Goal: Task Accomplishment & Management: Manage account settings

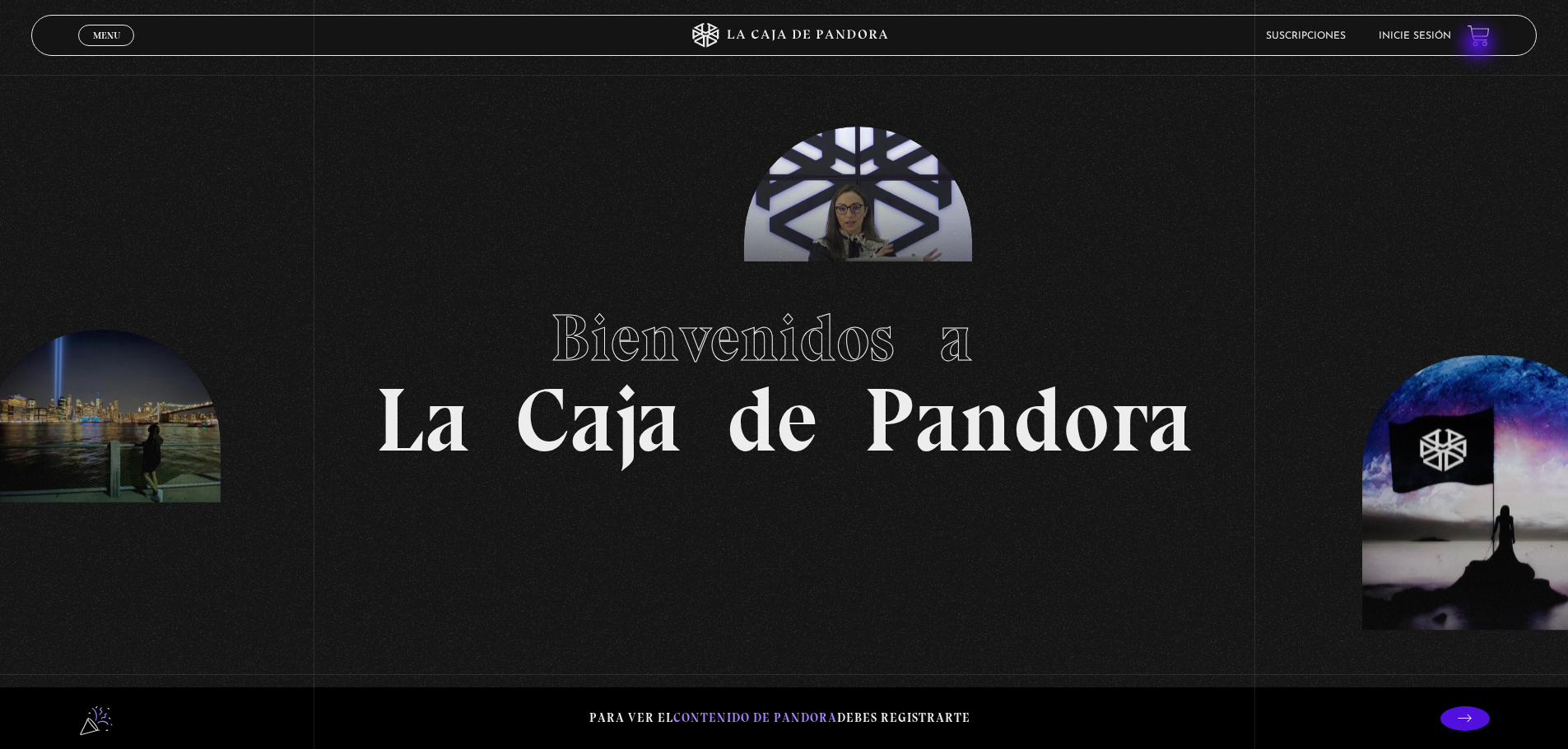
click at [1435, 31] on link "Inicie sesión" at bounding box center [1415, 36] width 73 height 10
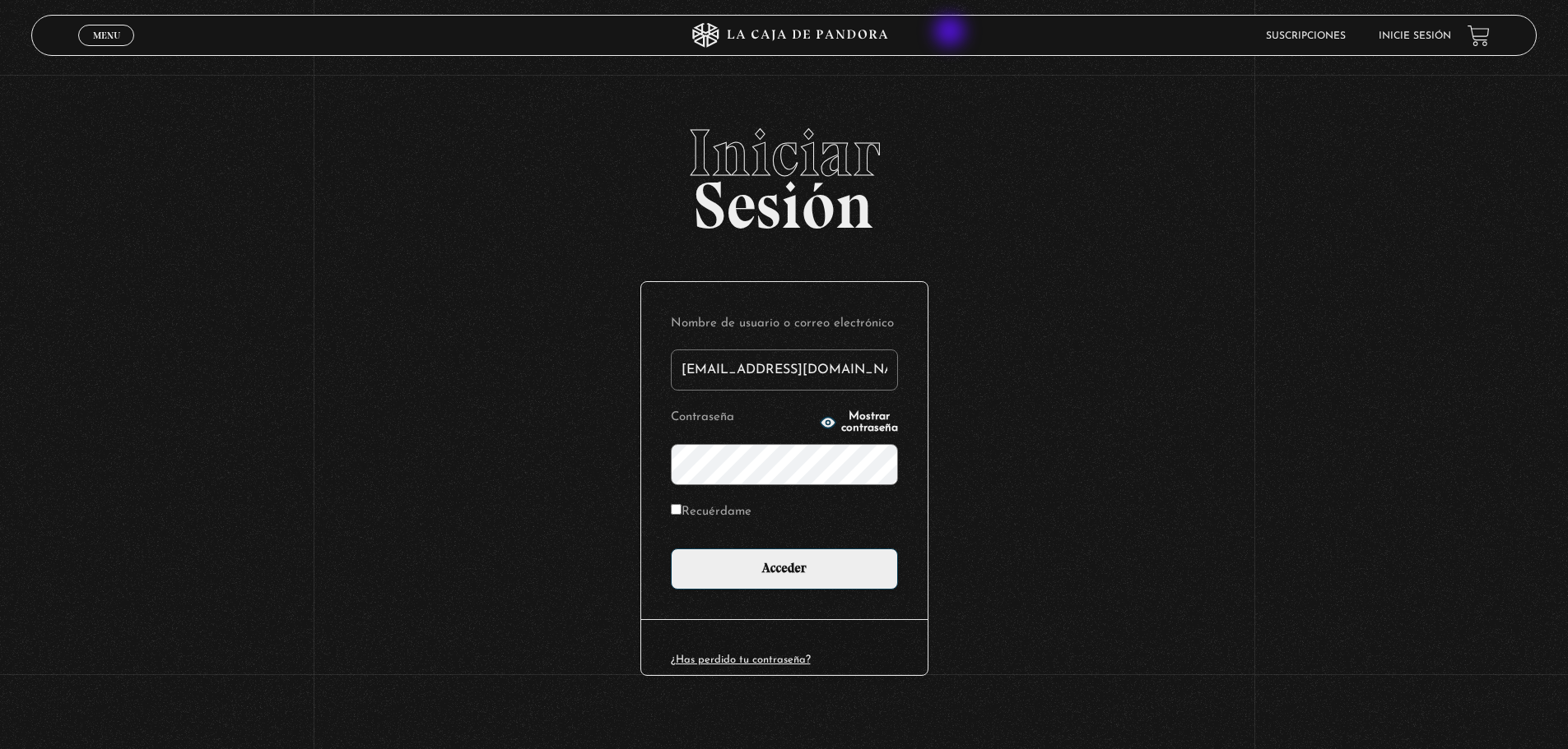
type input "[EMAIL_ADDRESS][DOMAIN_NAME]"
click at [671, 549] on input "Acceder" at bounding box center [784, 569] width 227 height 41
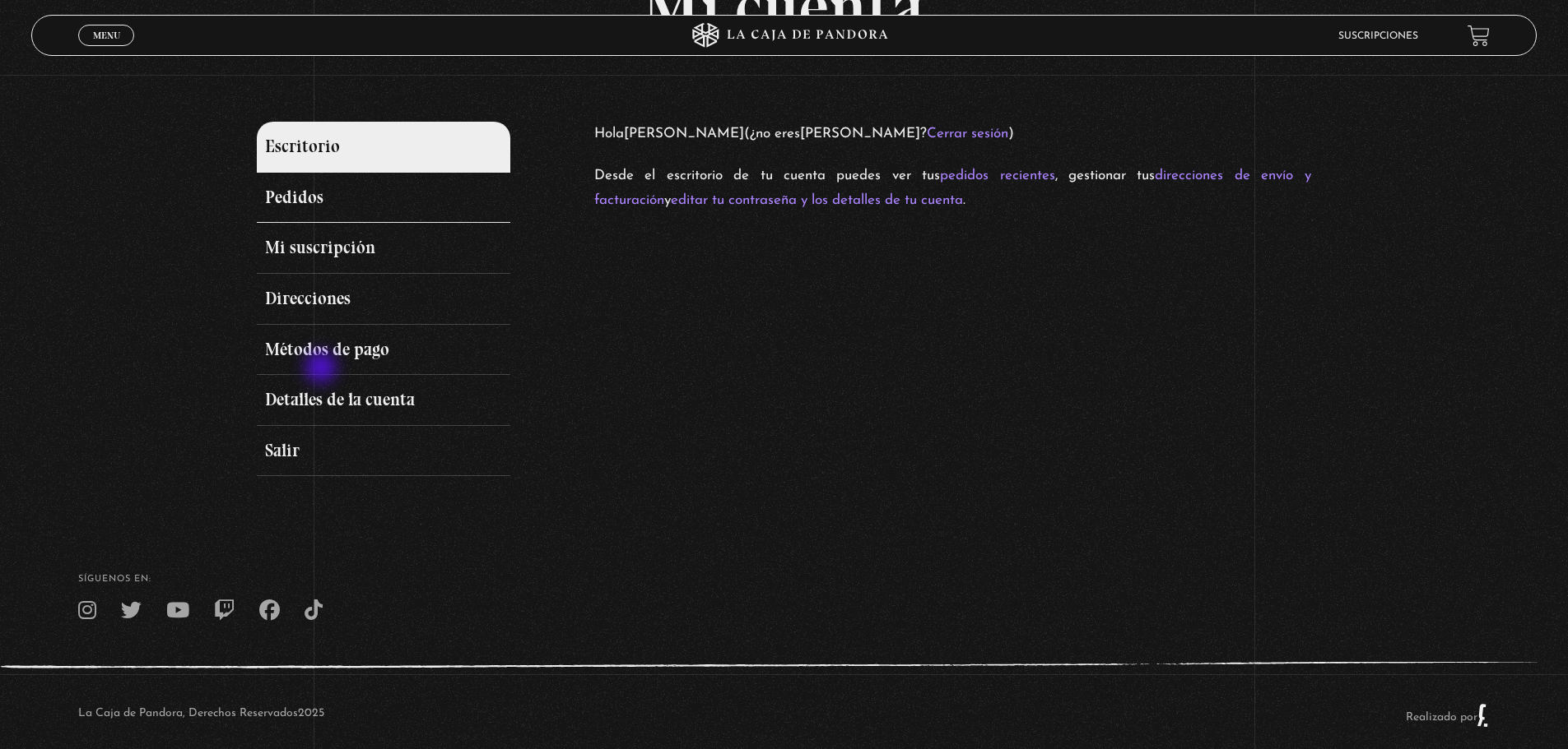
scroll to position [196, 0]
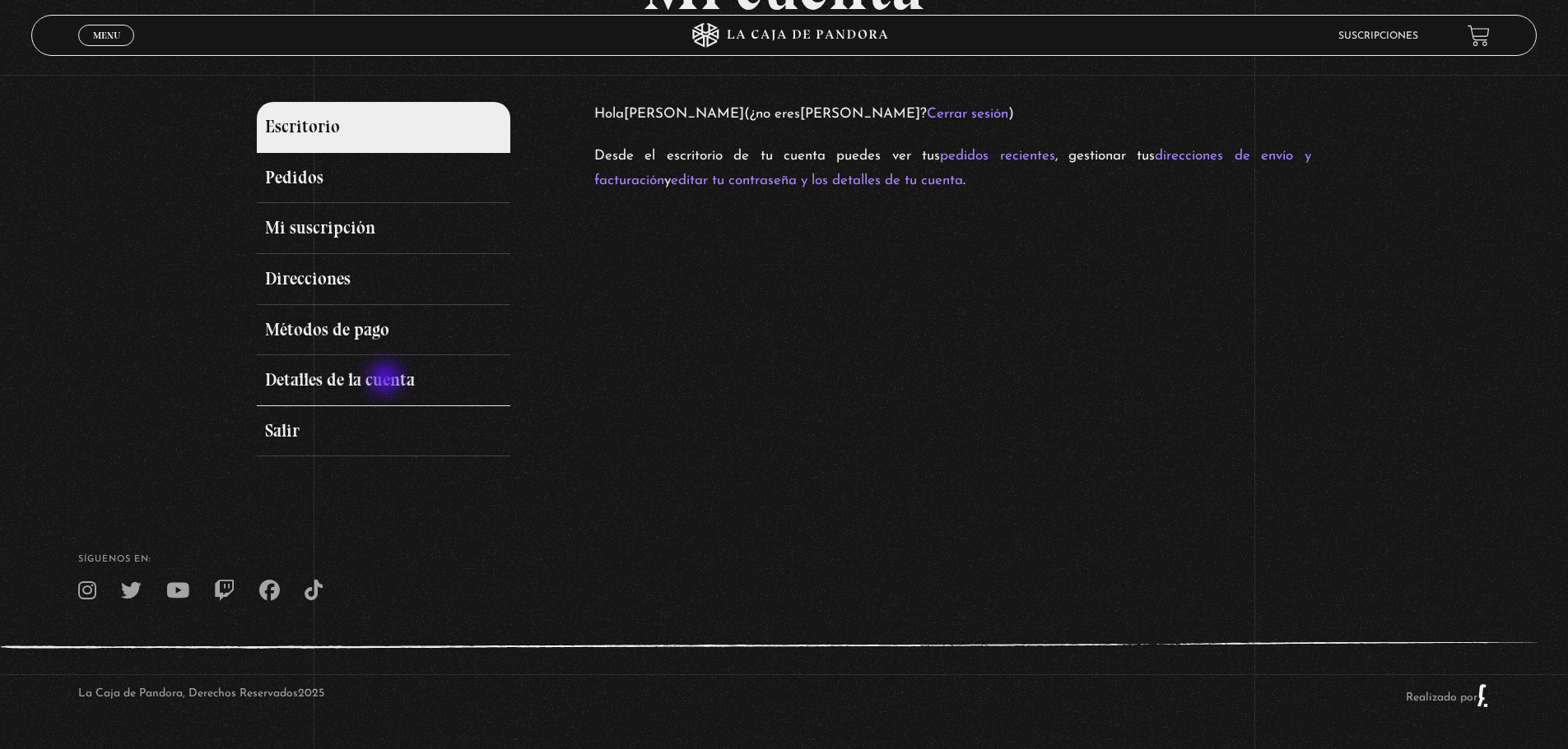
click at [386, 380] on link "Detalles de la cuenta" at bounding box center [383, 380] width 253 height 51
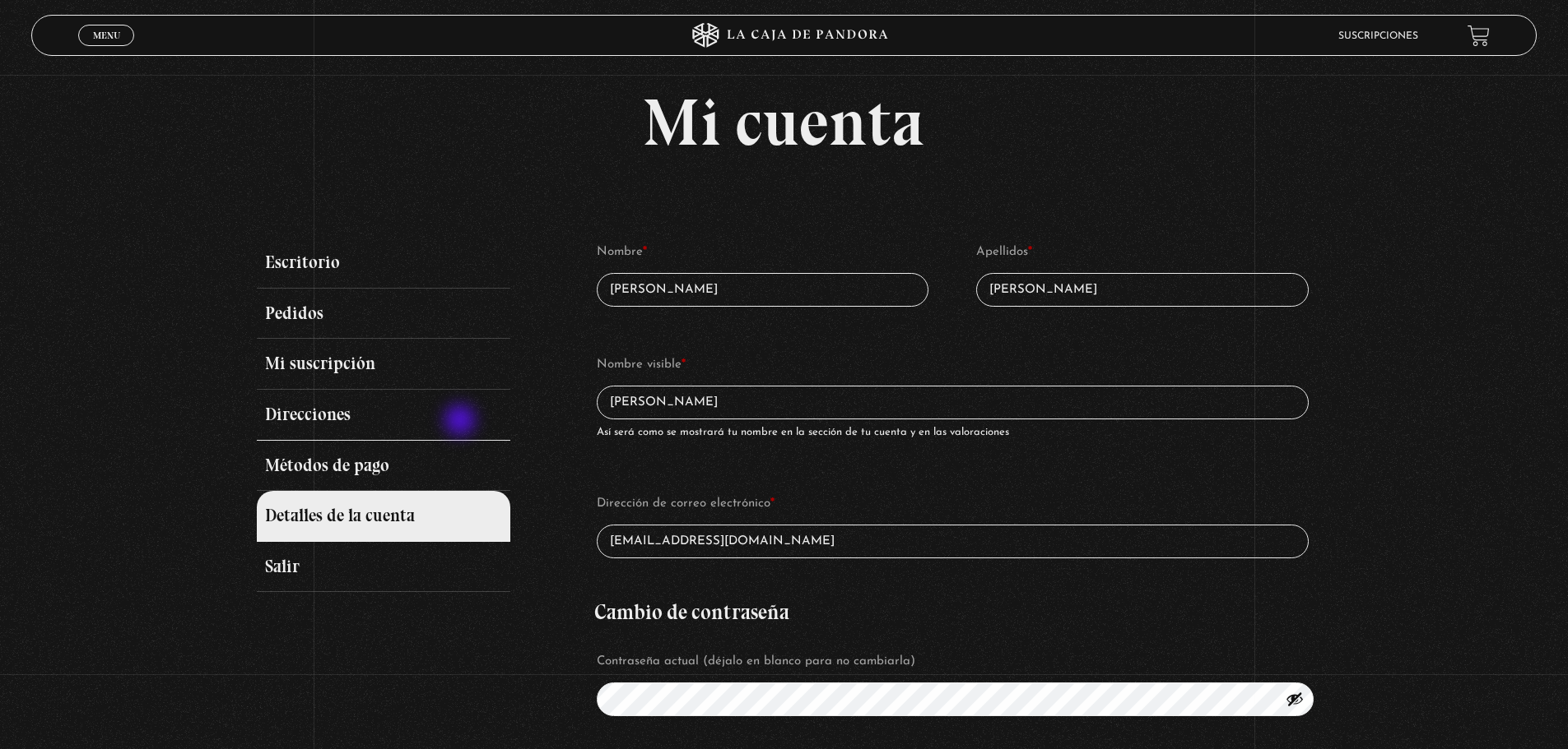
scroll to position [165, 0]
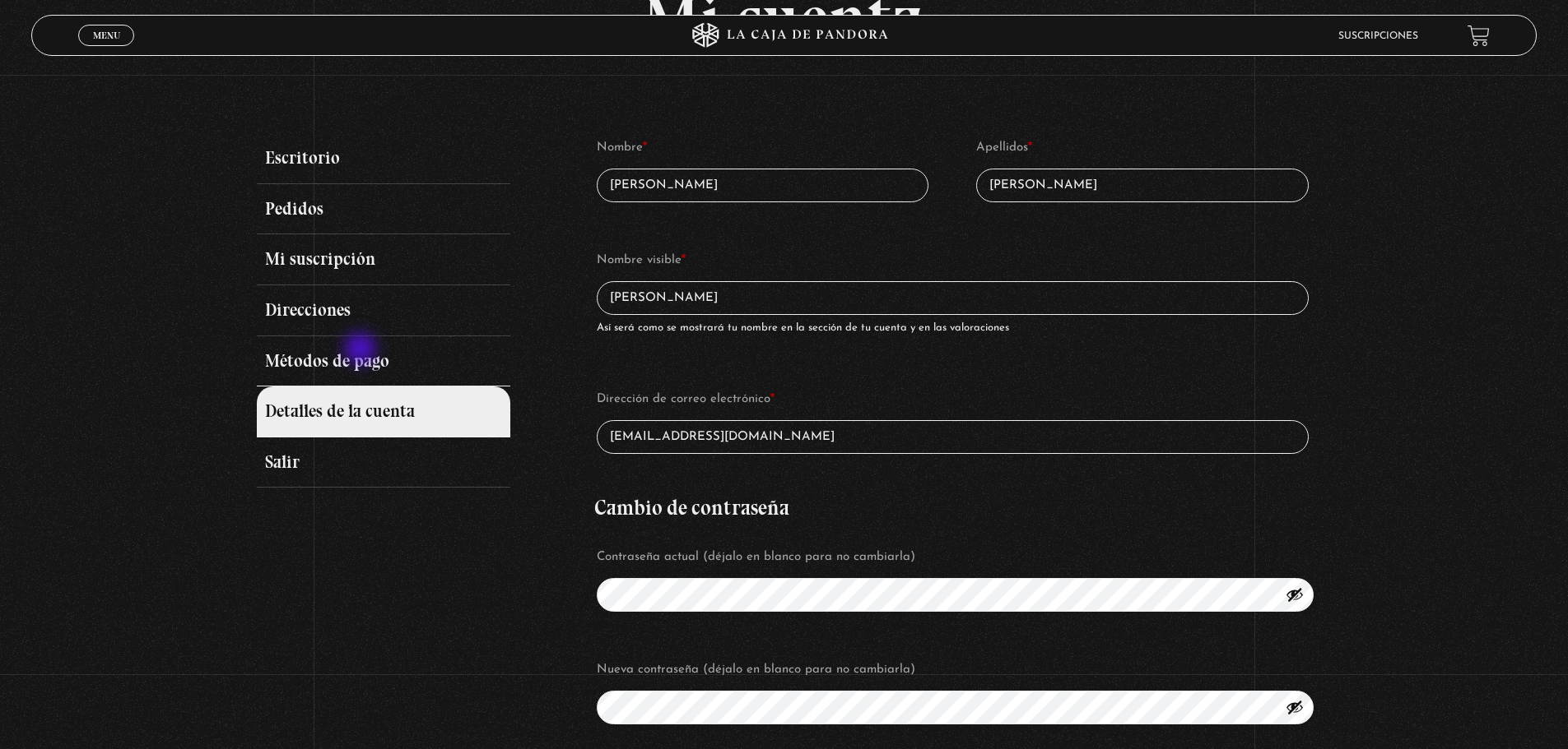
click at [362, 351] on link "Métodos de pago" at bounding box center [383, 362] width 253 height 51
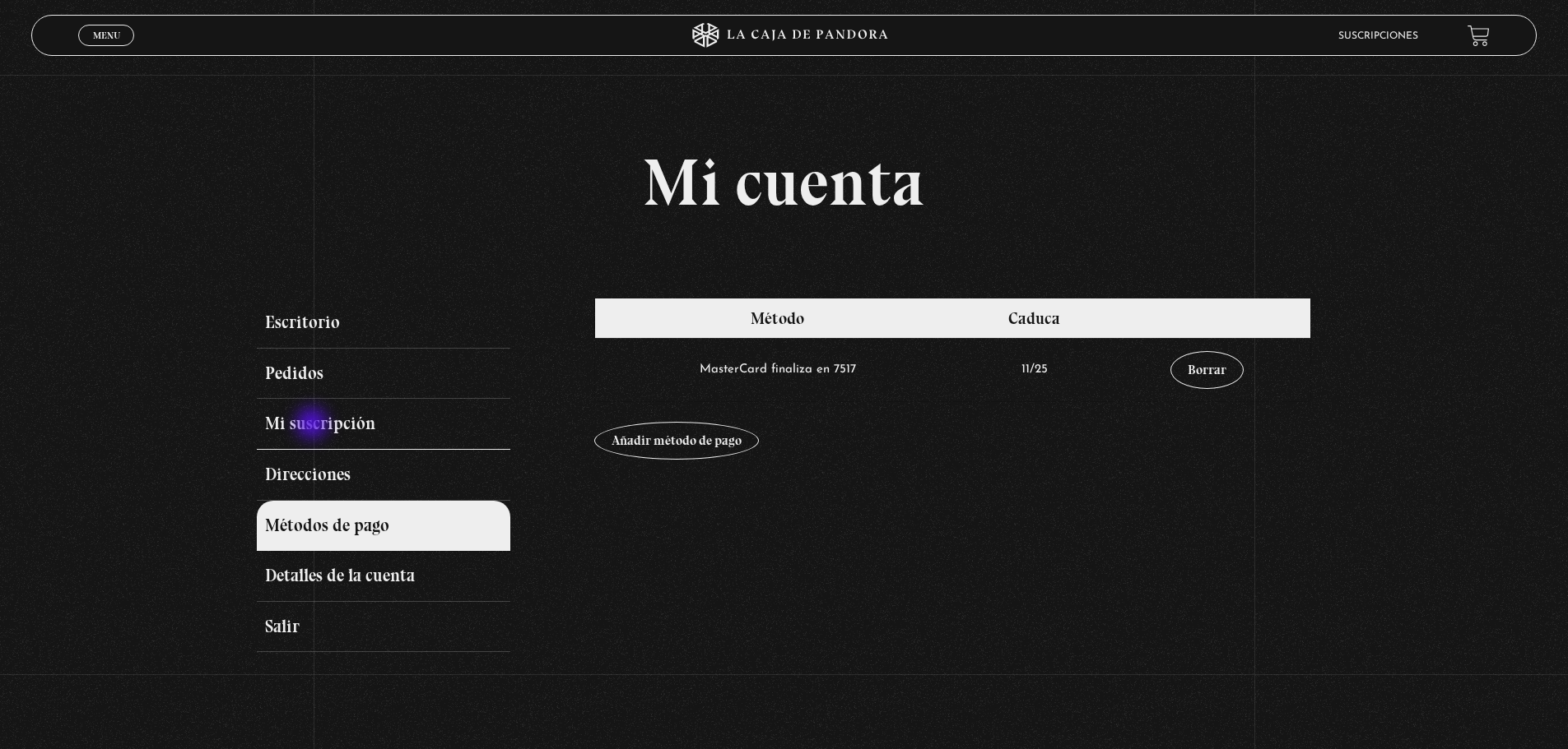
click at [314, 425] on link "Mi suscripción" at bounding box center [383, 424] width 253 height 51
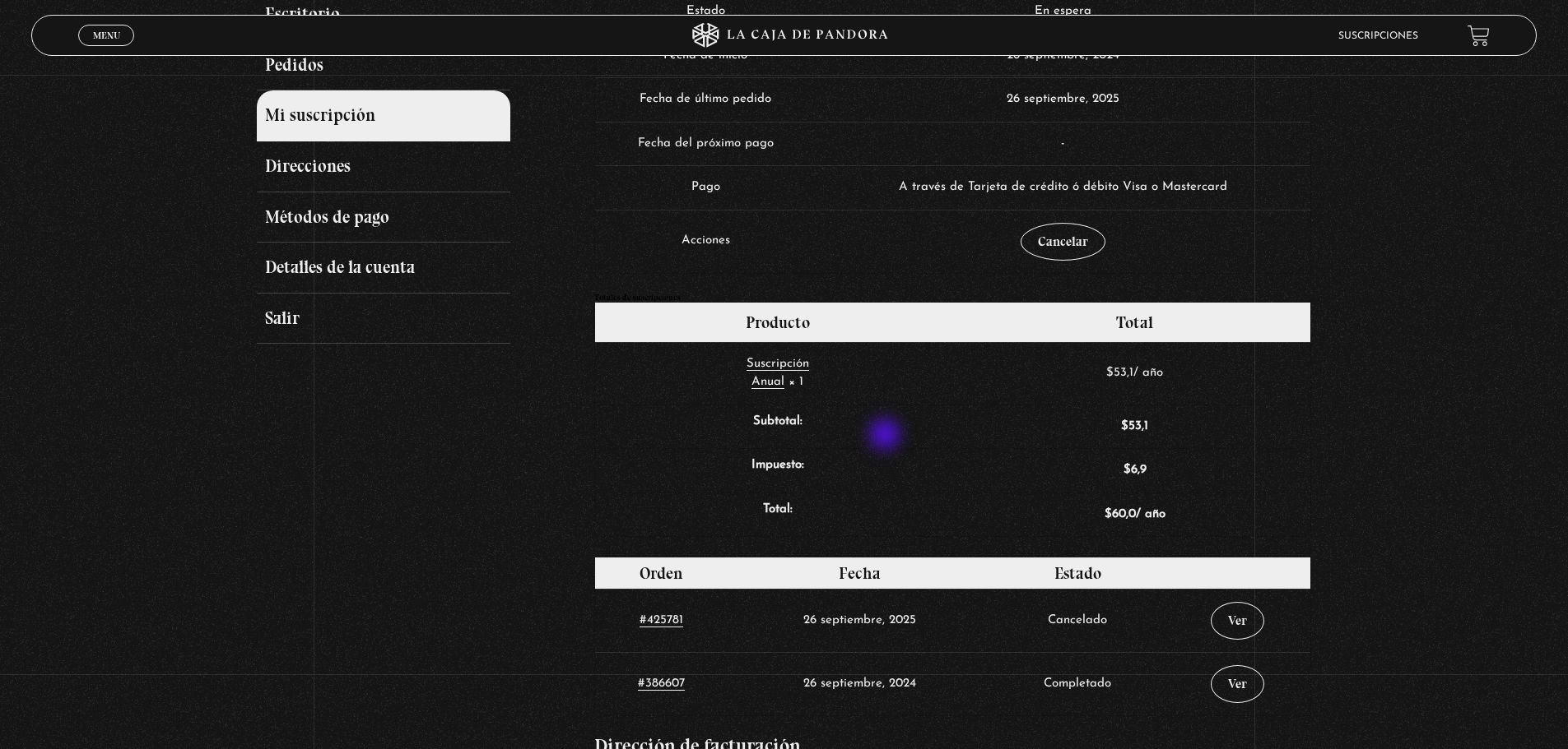
scroll to position [329, 0]
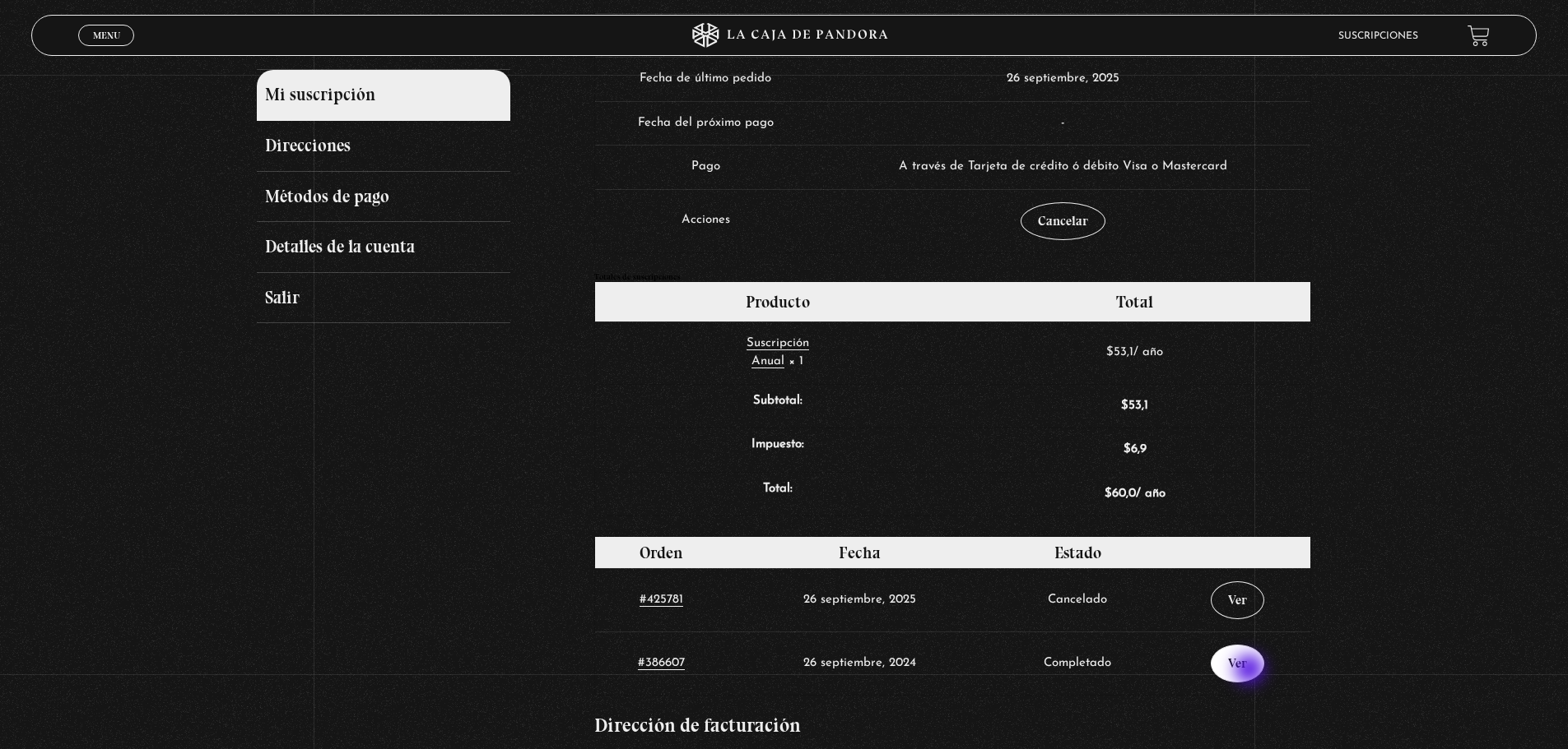
click at [1251, 671] on link "Ver" at bounding box center [1237, 664] width 54 height 38
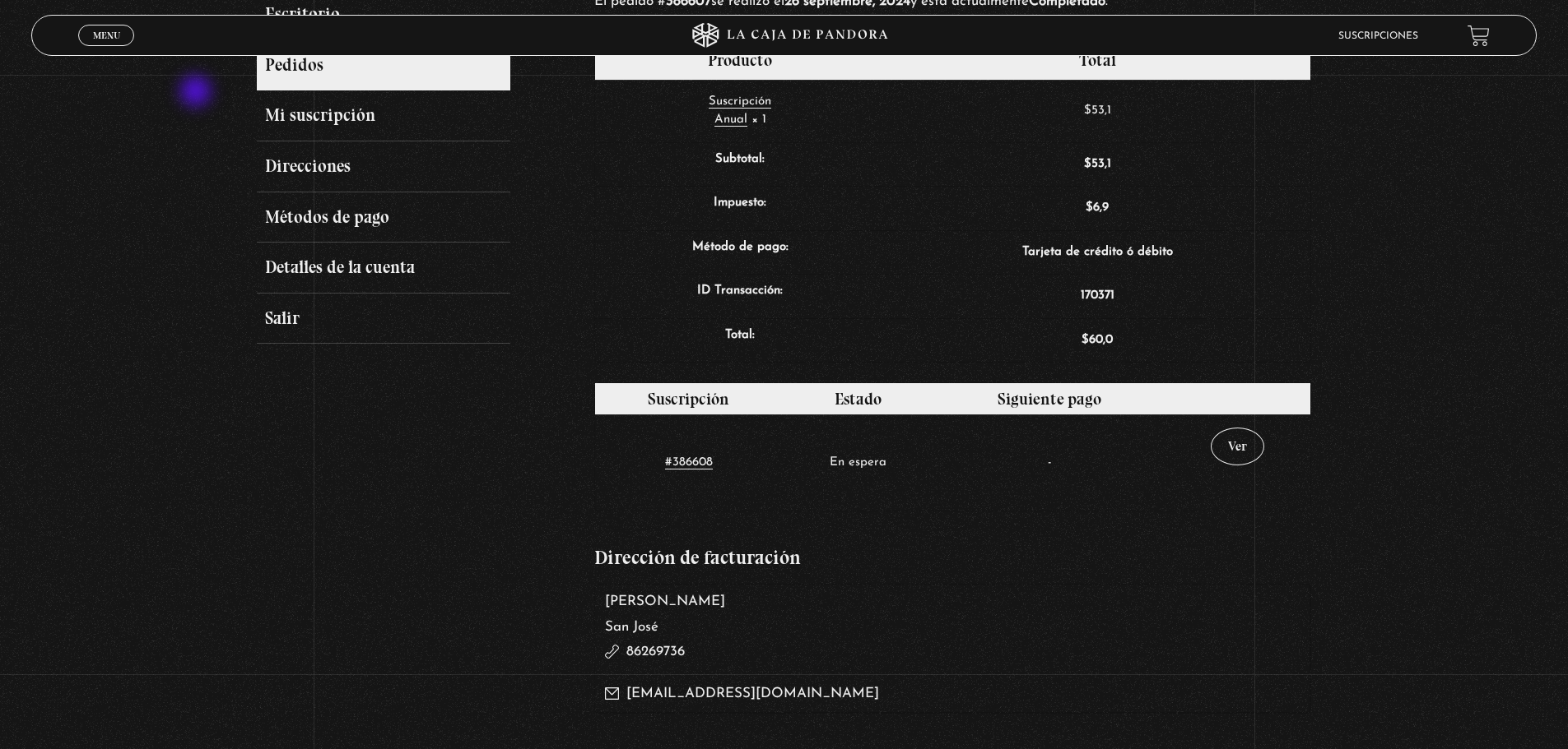
scroll to position [165, 0]
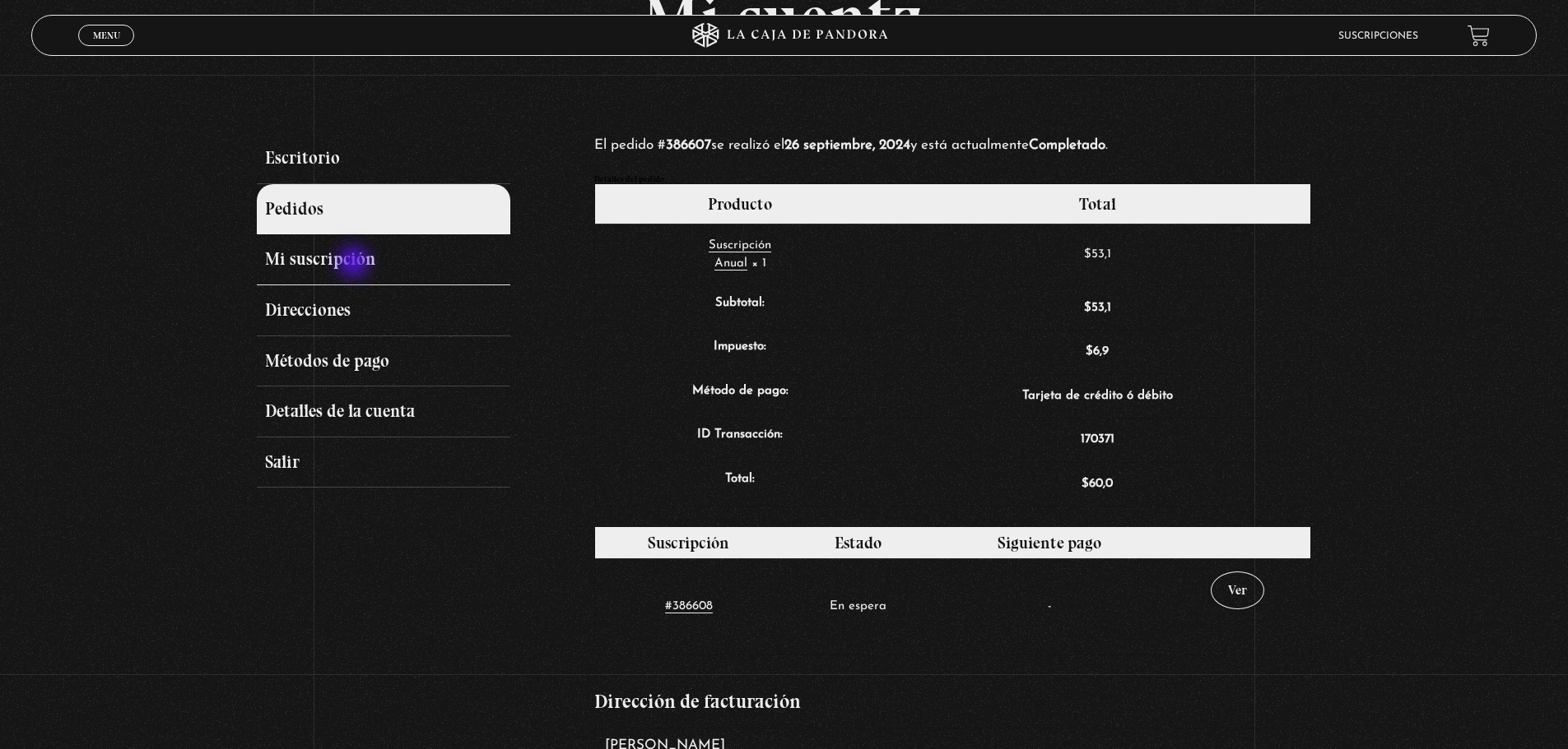
click at [355, 264] on link "Mi suscripción" at bounding box center [383, 260] width 253 height 51
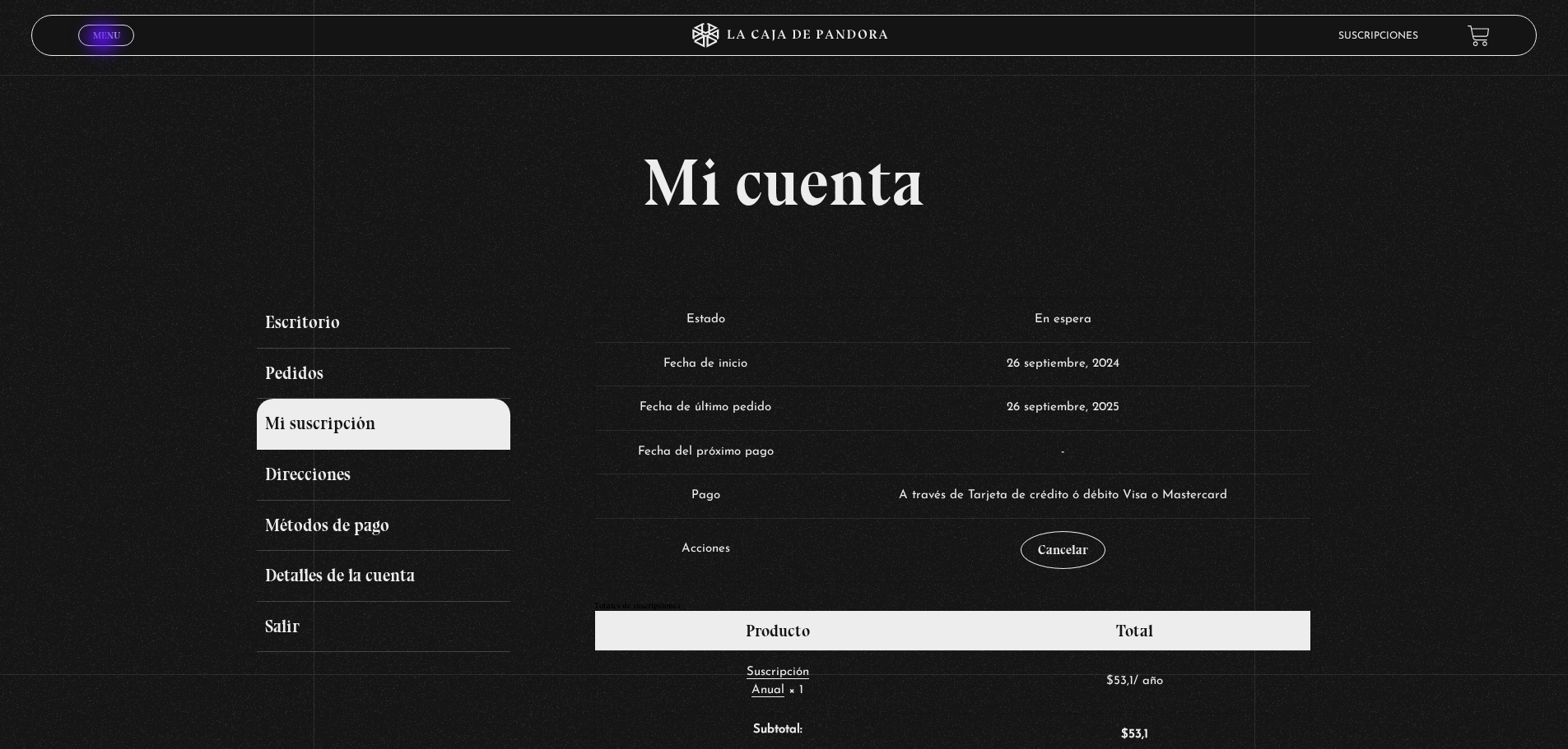
click at [105, 40] on span "Menu" at bounding box center [106, 35] width 27 height 10
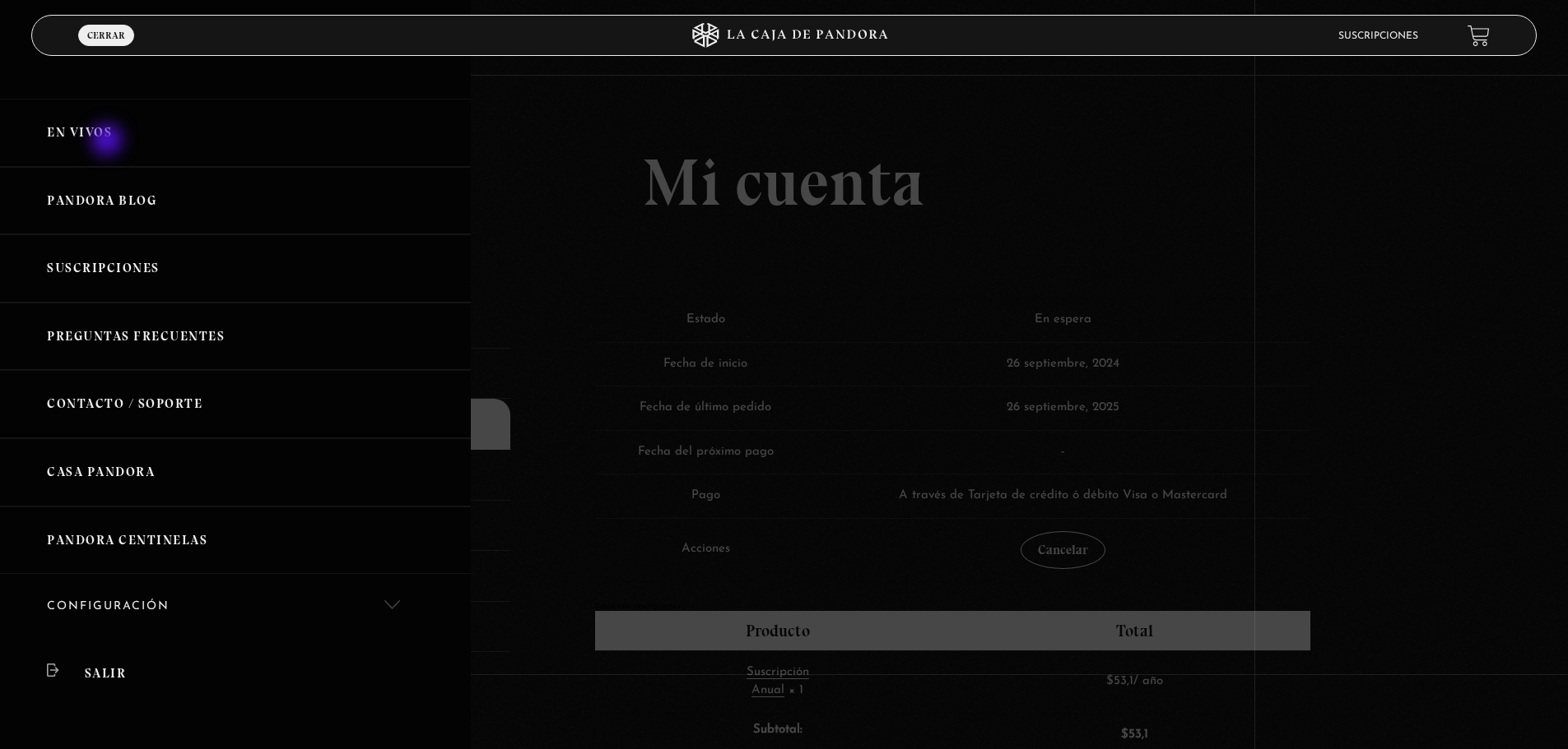
click at [108, 141] on link "En vivos" at bounding box center [235, 132] width 470 height 68
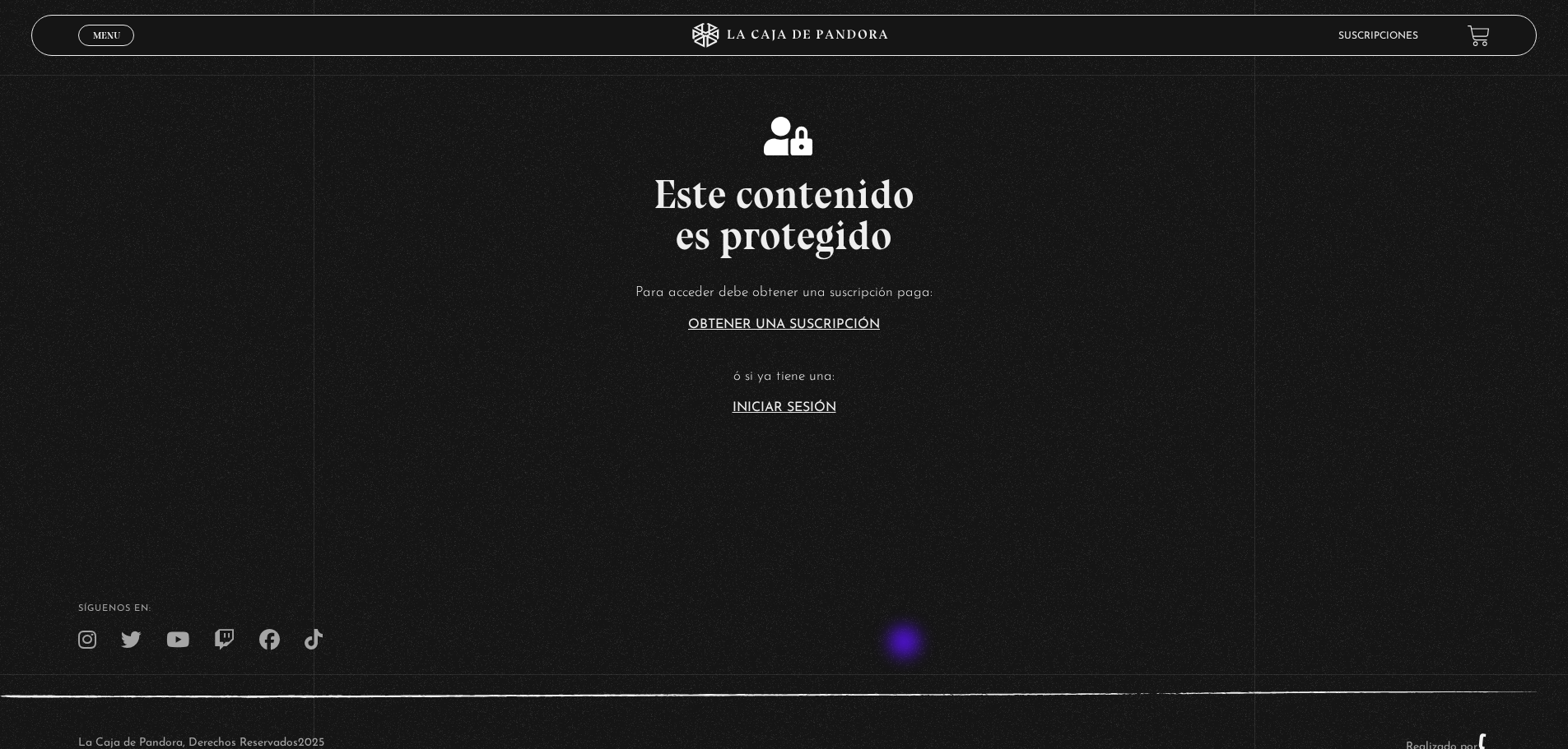
scroll to position [378, 0]
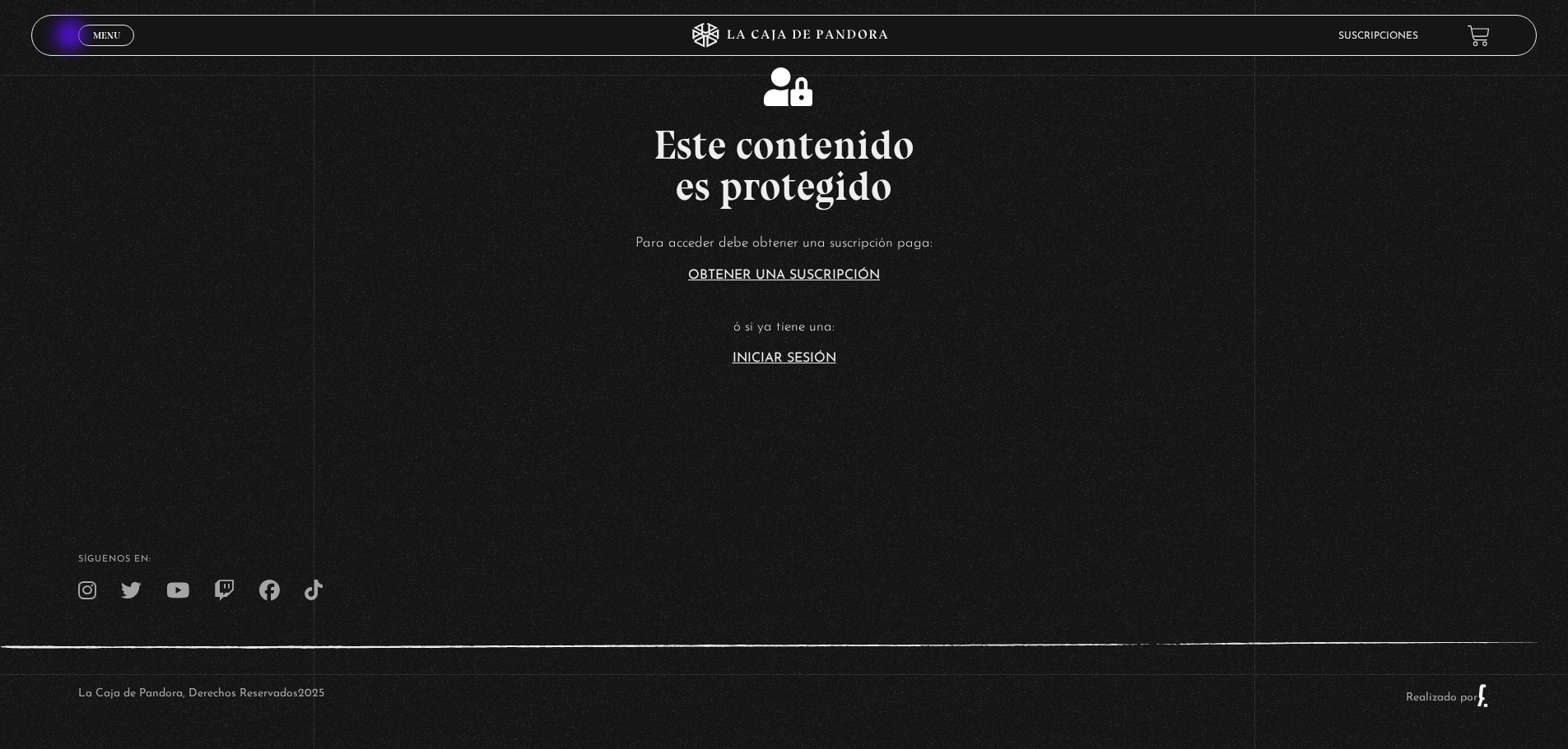
click at [73, 37] on header "Menu Cerrar Suscripciones" at bounding box center [784, 35] width 1506 height 41
click at [113, 45] on link "Menu Cerrar" at bounding box center [106, 35] width 56 height 22
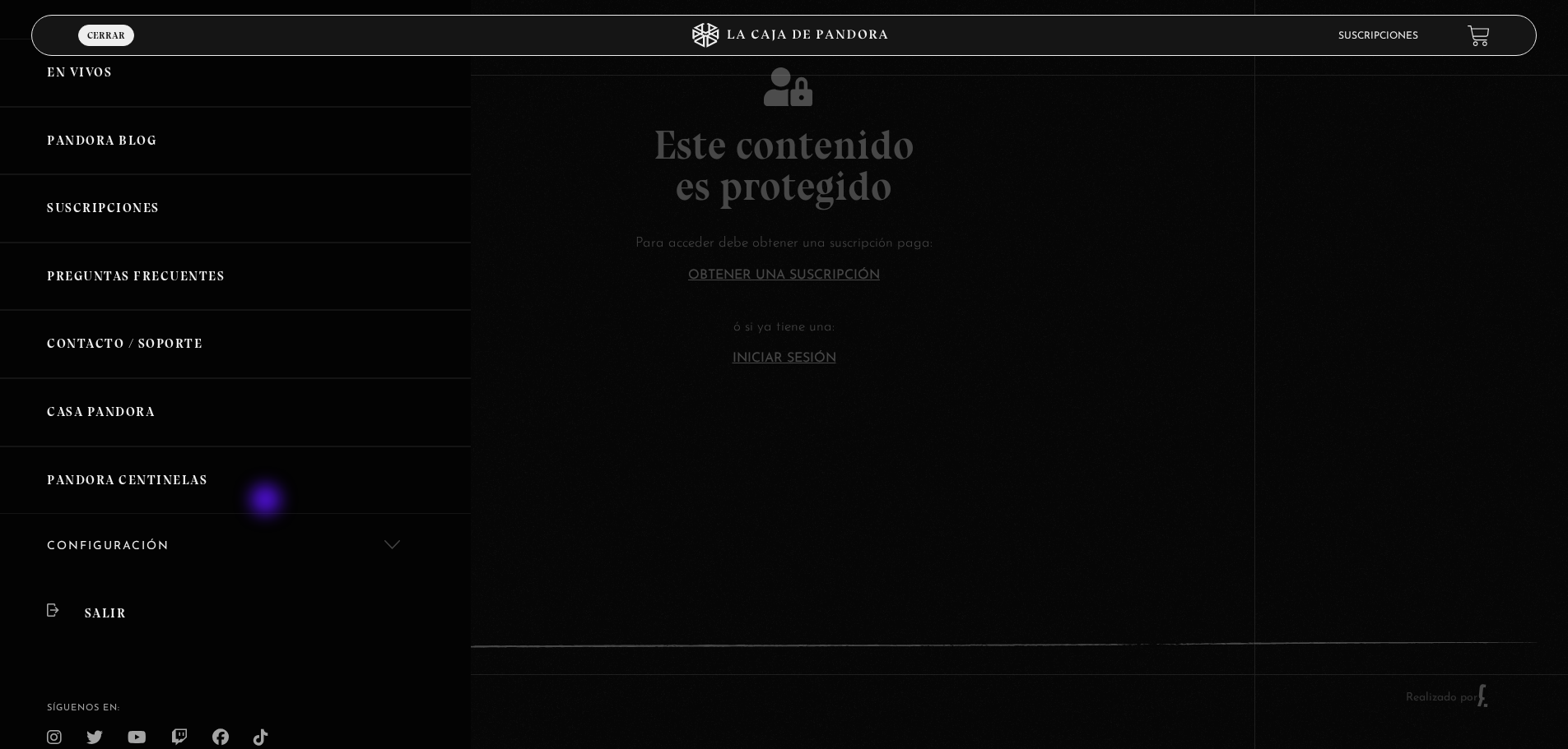
scroll to position [139, 0]
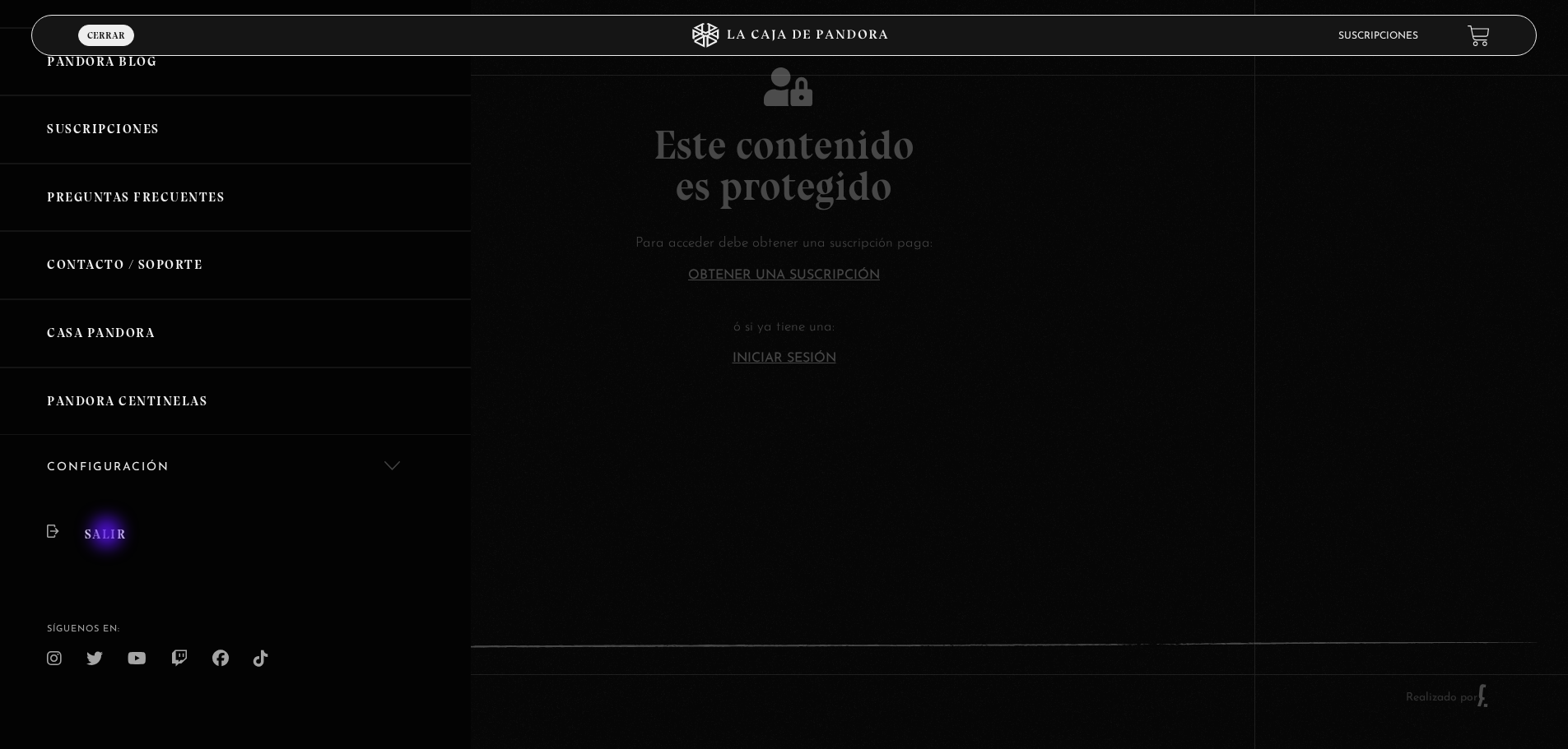
click at [108, 534] on link "Salir" at bounding box center [235, 534] width 470 height 67
